Goal: Task Accomplishment & Management: Use online tool/utility

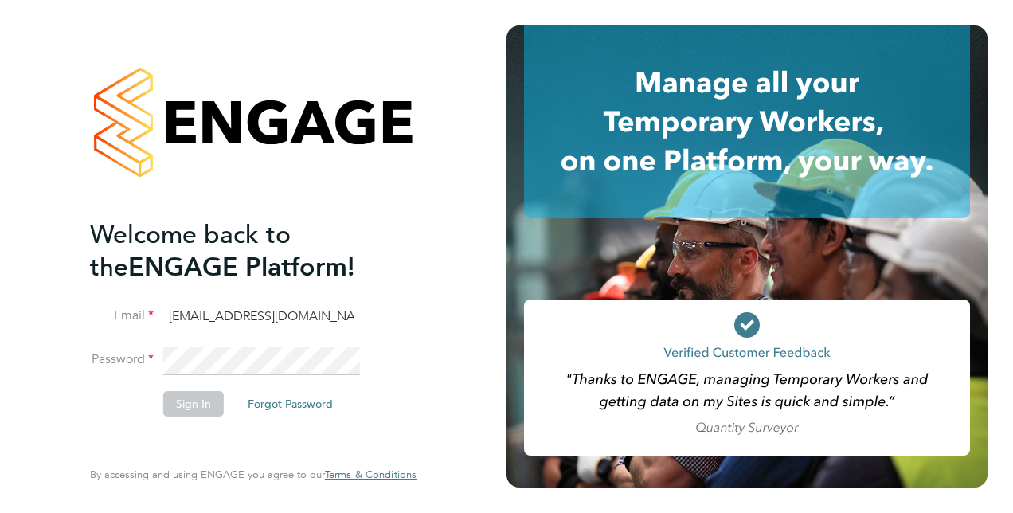
click at [286, 320] on input "[EMAIL_ADDRESS][DOMAIN_NAME]" at bounding box center [261, 317] width 197 height 29
type input "[PERSON_NAME][EMAIL_ADDRESS][DOMAIN_NAME]"
click at [182, 398] on button "Sign In" at bounding box center [193, 403] width 61 height 25
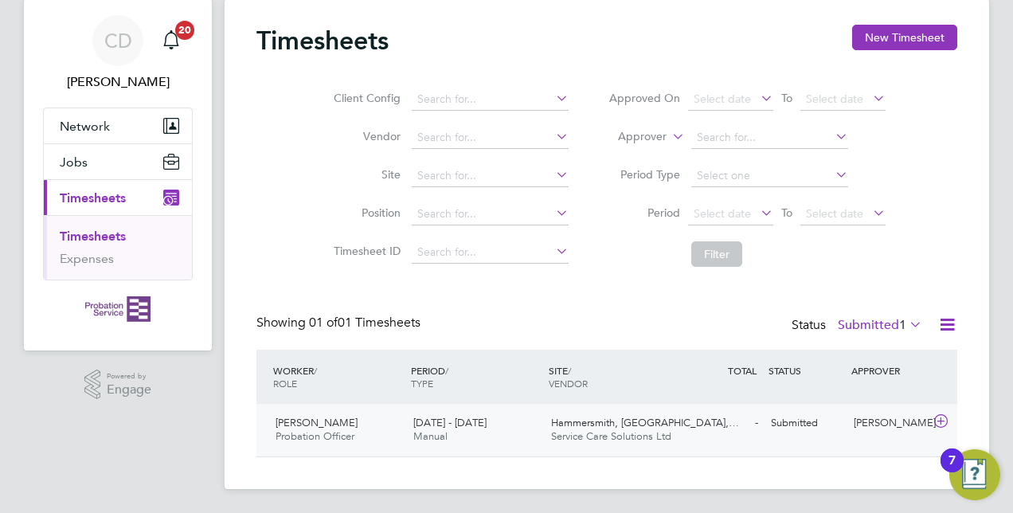
scroll to position [46, 0]
click at [573, 427] on span "Hammersmith, Fulham,…" at bounding box center [645, 422] width 188 height 14
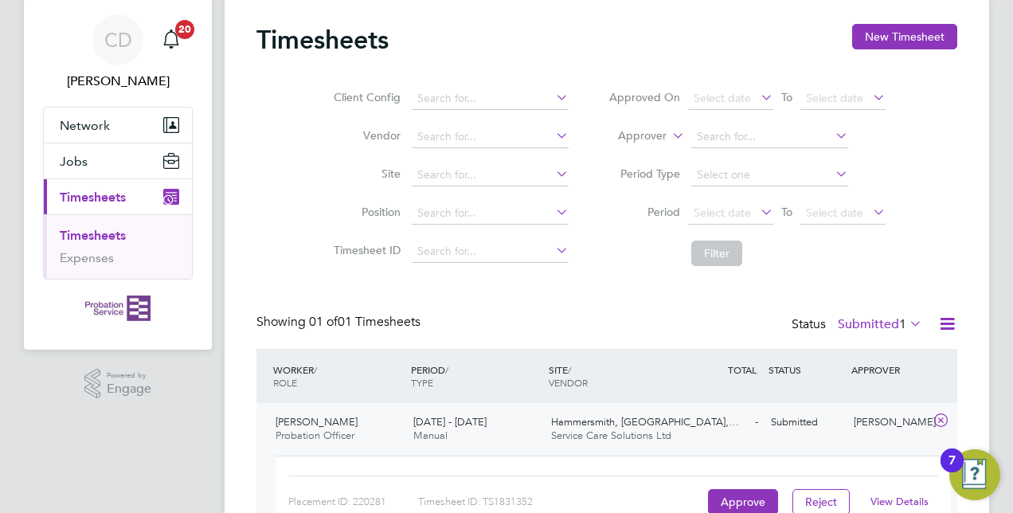
scroll to position [147, 0]
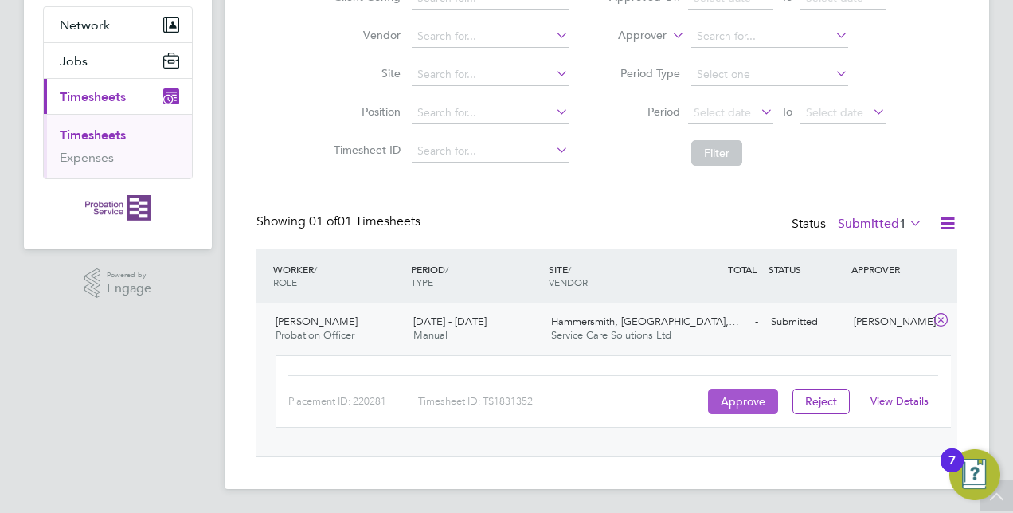
click at [735, 397] on button "Approve" at bounding box center [743, 401] width 70 height 25
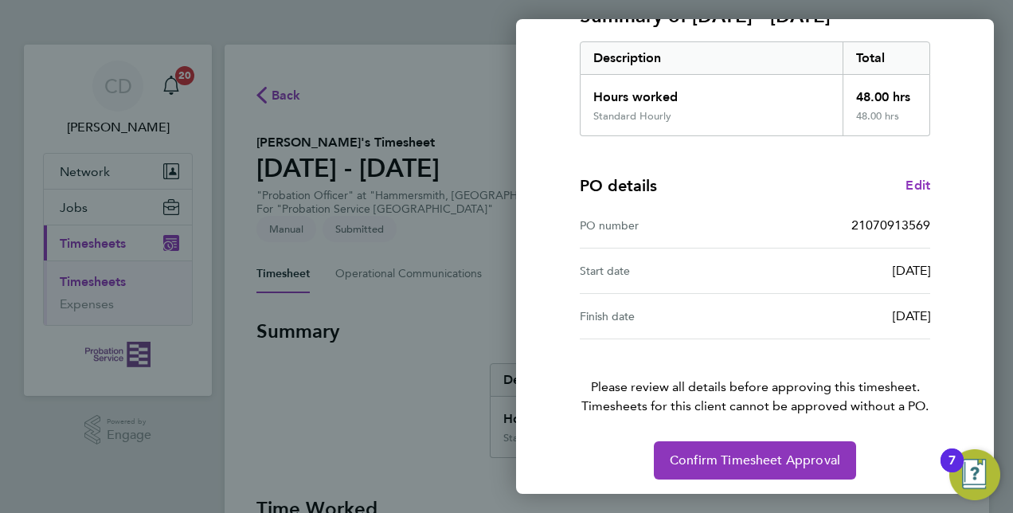
scroll to position [248, 0]
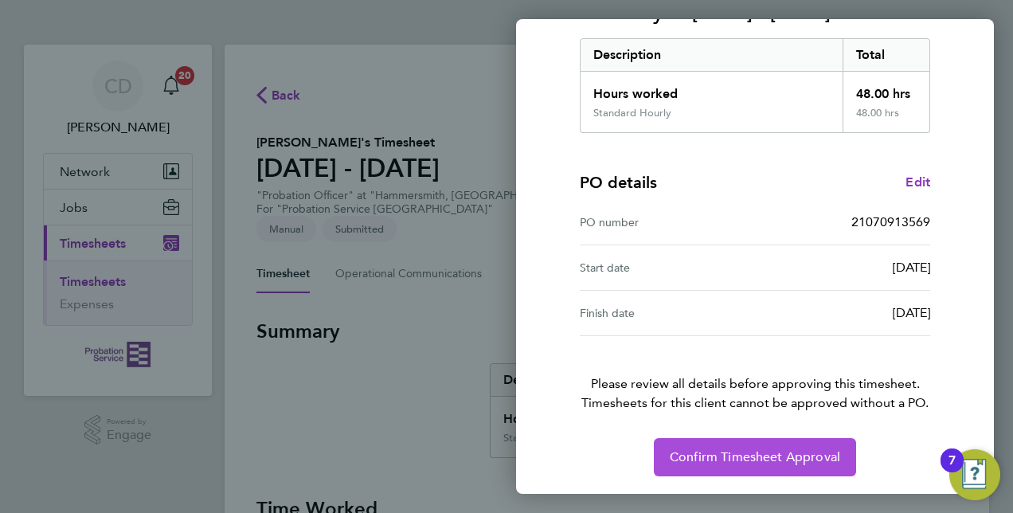
click at [729, 452] on span "Confirm Timesheet Approval" at bounding box center [755, 457] width 170 height 16
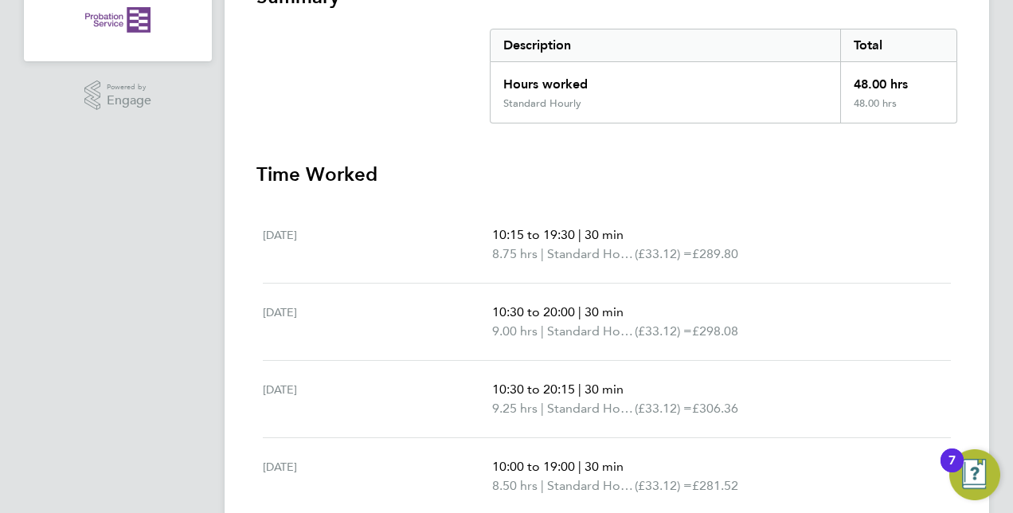
scroll to position [239, 0]
